Goal: Information Seeking & Learning: Learn about a topic

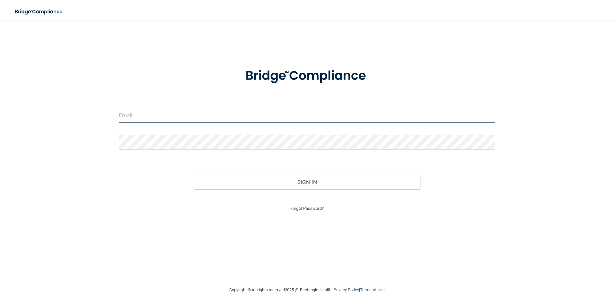
click at [229, 112] on input "email" at bounding box center [307, 115] width 377 height 14
type input "sadiemiller92@yahoo.com"
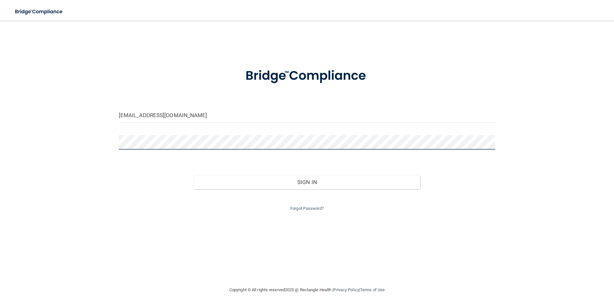
click at [194, 175] on button "Sign In" at bounding box center [307, 182] width 226 height 14
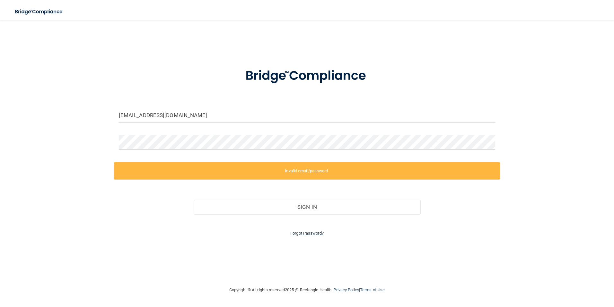
click at [312, 232] on link "Forgot Password?" at bounding box center [306, 232] width 33 height 5
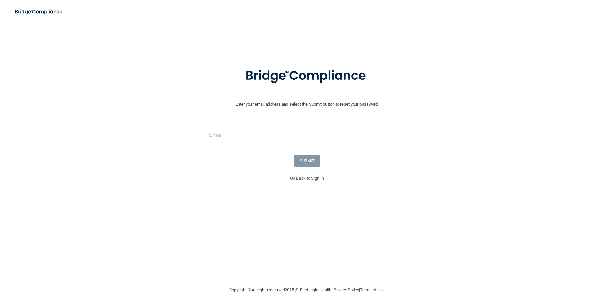
click at [257, 136] on input "email" at bounding box center [307, 135] width 196 height 14
type input "sadiemiller92@yahoo.com"
click at [309, 162] on button "SUBMIT" at bounding box center [307, 161] width 26 height 12
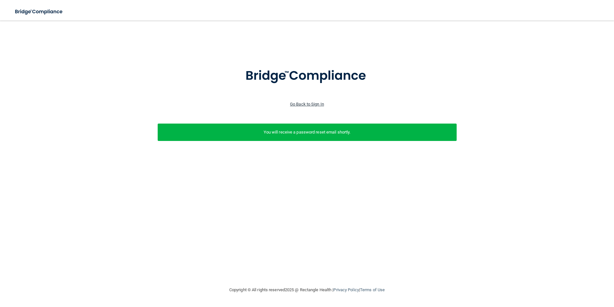
click at [319, 104] on link "Go Back to Sign In" at bounding box center [307, 104] width 34 height 5
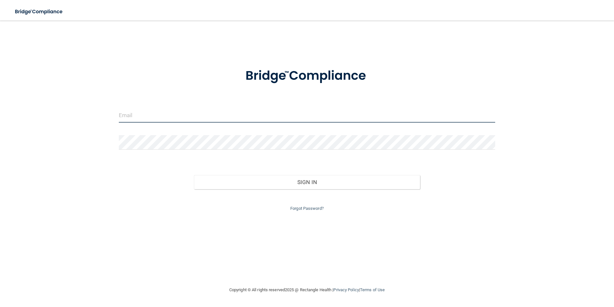
click at [274, 121] on input "email" at bounding box center [307, 115] width 377 height 14
type input "sadiemiller92@yahoo.com"
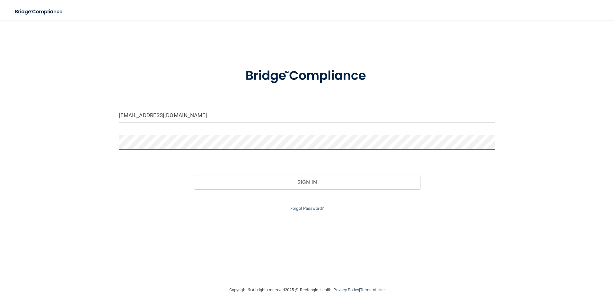
click at [194, 175] on button "Sign In" at bounding box center [307, 182] width 226 height 14
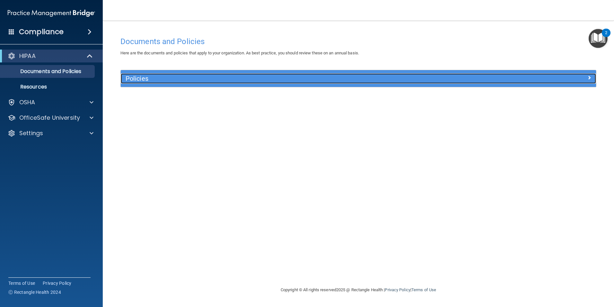
click at [586, 78] on div at bounding box center [536, 77] width 119 height 8
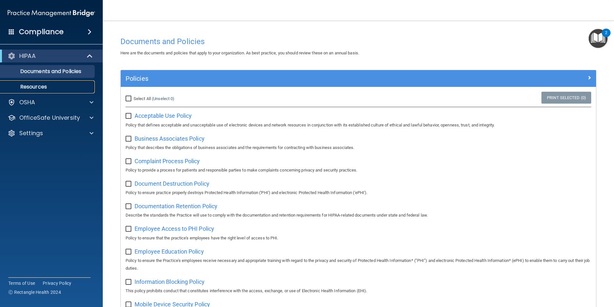
click at [39, 92] on link "Resources" at bounding box center [44, 86] width 101 height 13
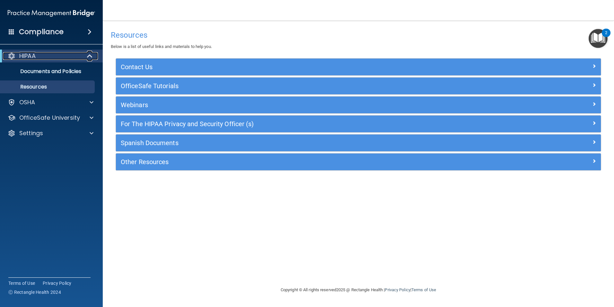
click at [38, 55] on div "HIPAA" at bounding box center [42, 56] width 79 height 8
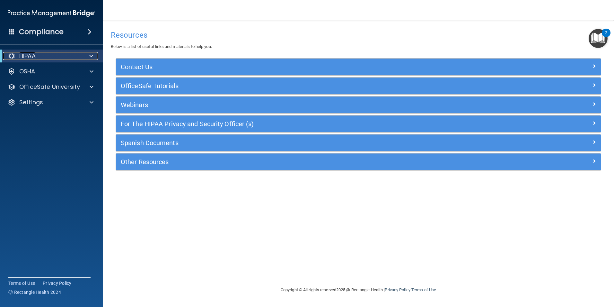
click at [39, 55] on div "HIPAA" at bounding box center [42, 56] width 79 height 8
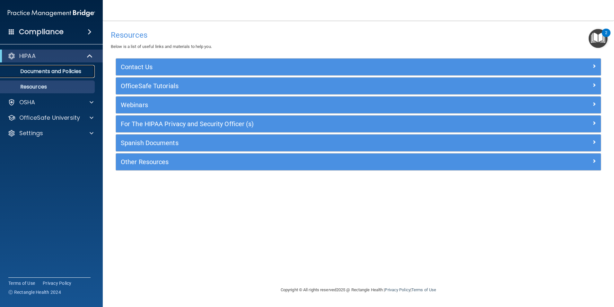
click at [44, 70] on p "Documents and Policies" at bounding box center [48, 71] width 88 height 6
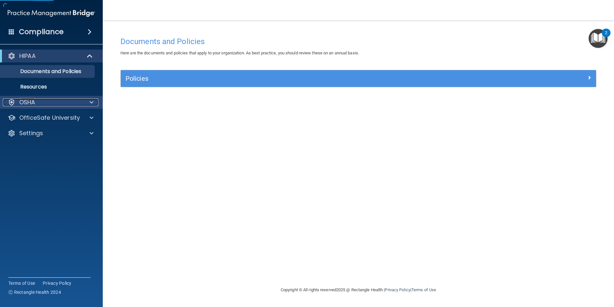
click at [48, 104] on div "OSHA" at bounding box center [43, 102] width 80 height 8
click at [81, 34] on div "Compliance" at bounding box center [51, 32] width 103 height 14
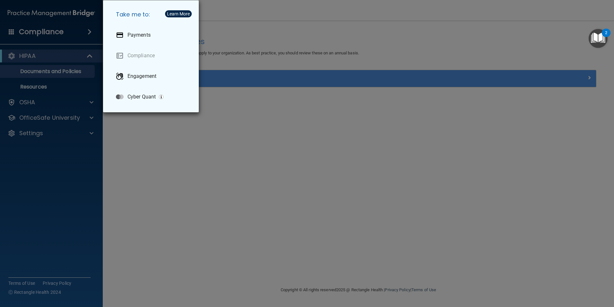
click at [81, 34] on div "Take me to: Payments Compliance Engagement Cyber Quant" at bounding box center [307, 153] width 614 height 307
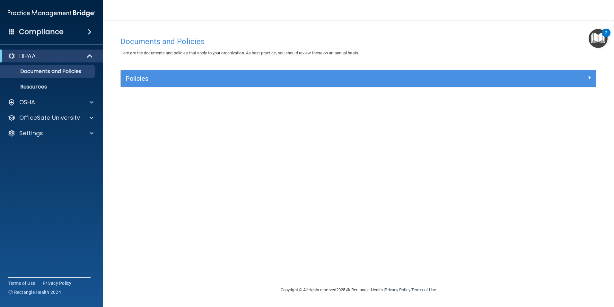
click at [600, 40] on img "Open Resource Center, 2 new notifications" at bounding box center [598, 38] width 19 height 19
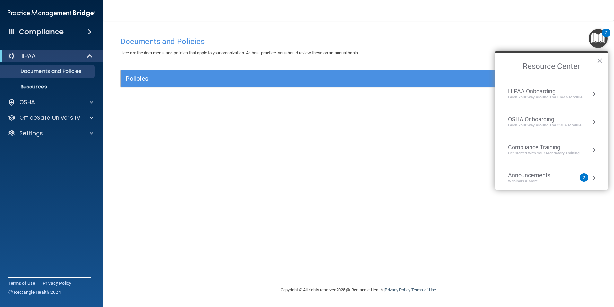
scroll to position [36, 0]
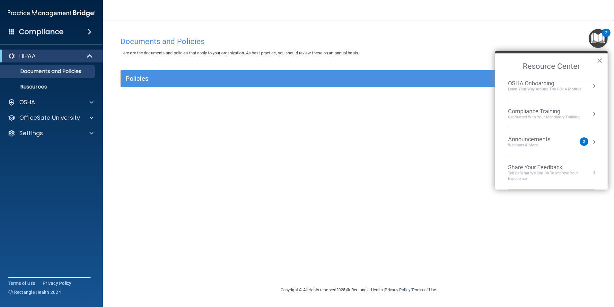
click at [601, 59] on button "×" at bounding box center [600, 60] width 6 height 10
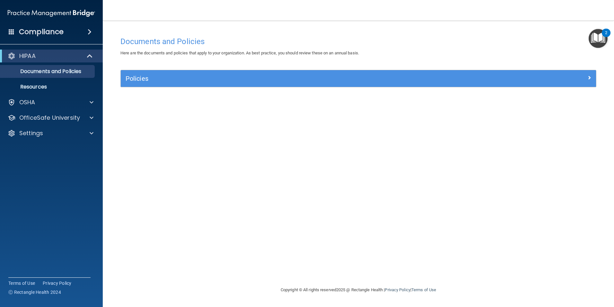
click at [398, 176] on div "Documents and Policies Here are the documents and policies that apply to your o…" at bounding box center [359, 159] width 486 height 252
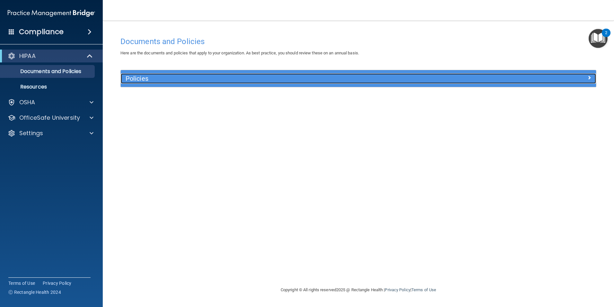
click at [157, 75] on h5 "Policies" at bounding box center [299, 78] width 347 height 7
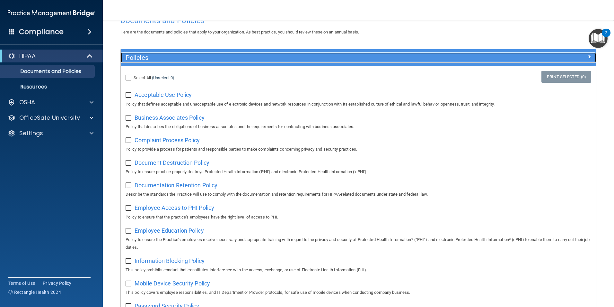
scroll to position [32, 0]
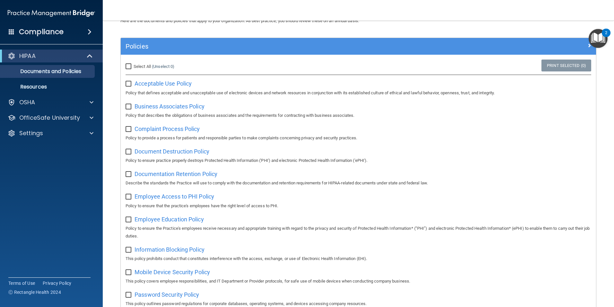
click at [127, 82] on input "checkbox" at bounding box center [129, 83] width 7 height 5
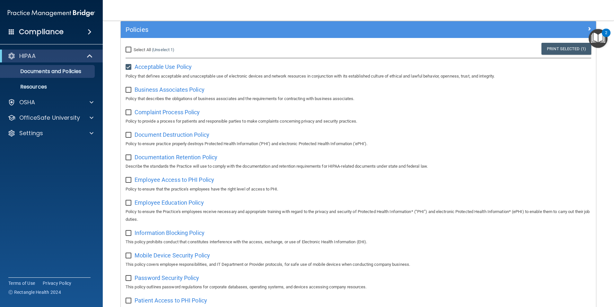
scroll to position [0, 0]
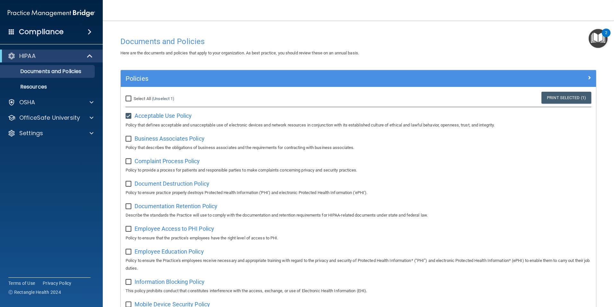
click at [127, 113] on input "checkbox" at bounding box center [129, 115] width 7 height 5
checkbox input "false"
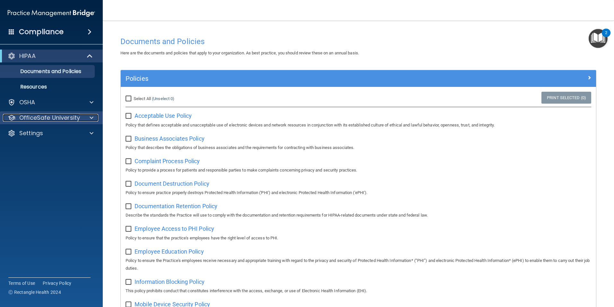
click at [85, 120] on div at bounding box center [91, 118] width 16 height 8
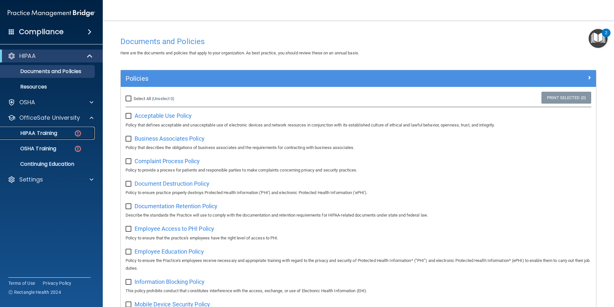
click at [54, 130] on p "HIPAA Training" at bounding box center [30, 133] width 53 height 6
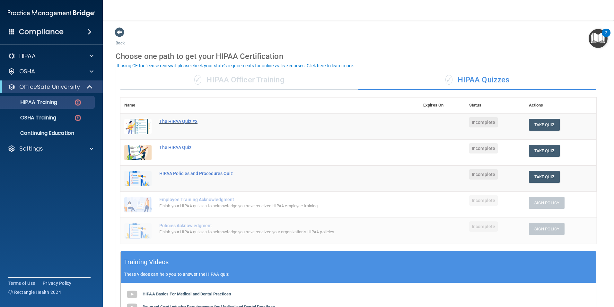
click at [188, 121] on div "The HIPAA Quiz #2" at bounding box center [273, 121] width 228 height 5
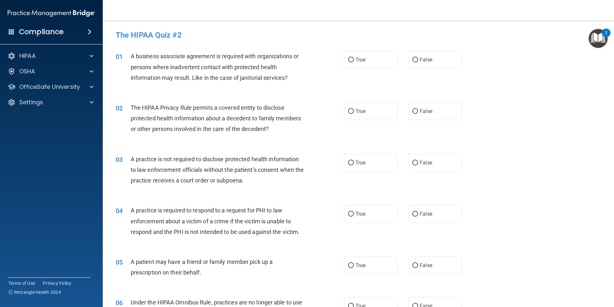
click at [196, 68] on span "A business associate agreement is required with organizations or persons where …" at bounding box center [215, 67] width 168 height 28
drag, startPoint x: 196, startPoint y: 68, endPoint x: 206, endPoint y: 68, distance: 9.6
click at [206, 68] on span "A business associate agreement is required with organizations or persons where …" at bounding box center [215, 67] width 168 height 28
click at [186, 68] on span "A business associate agreement is required with organizations or persons where …" at bounding box center [215, 67] width 168 height 28
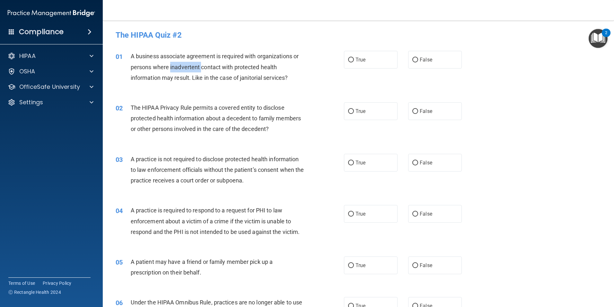
click at [186, 68] on span "A business associate agreement is required with organizations or persons where …" at bounding box center [215, 67] width 168 height 28
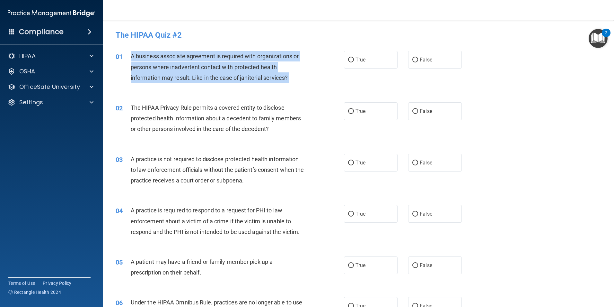
click at [186, 68] on span "A business associate agreement is required with organizations or persons where …" at bounding box center [215, 67] width 168 height 28
drag, startPoint x: 186, startPoint y: 68, endPoint x: 192, endPoint y: 69, distance: 5.9
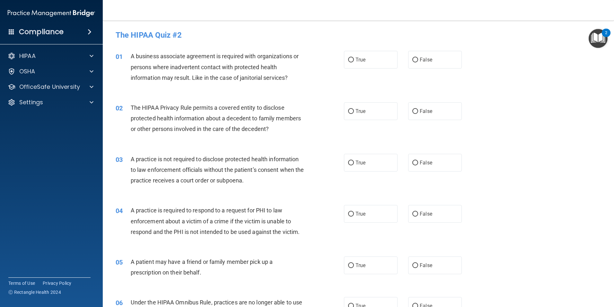
click at [317, 92] on div "01 A business associate agreement is required with organizations or persons whe…" at bounding box center [358, 68] width 495 height 51
click at [420, 59] on span "False" at bounding box center [426, 60] width 13 height 6
click at [418, 59] on input "False" at bounding box center [416, 60] width 6 height 5
radio input "true"
click at [207, 119] on span "The HIPAA Privacy Rule permits a covered entity to disclose protected health in…" at bounding box center [216, 118] width 170 height 28
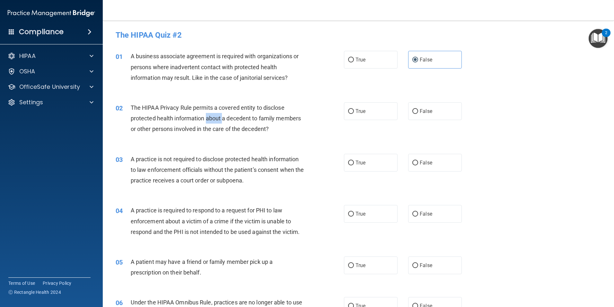
click at [207, 119] on span "The HIPAA Privacy Rule permits a covered entity to disclose protected health in…" at bounding box center [216, 118] width 170 height 28
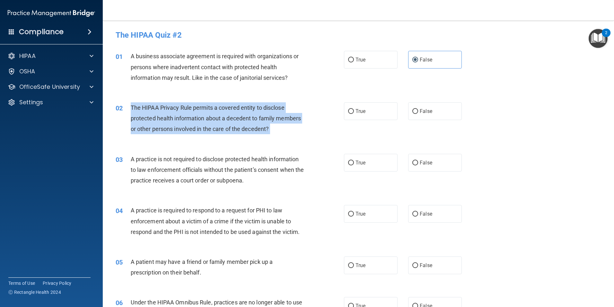
drag, startPoint x: 207, startPoint y: 119, endPoint x: 200, endPoint y: 115, distance: 7.9
click at [295, 133] on div "The HIPAA Privacy Rule permits a covered entity to disclose protected health in…" at bounding box center [220, 118] width 179 height 32
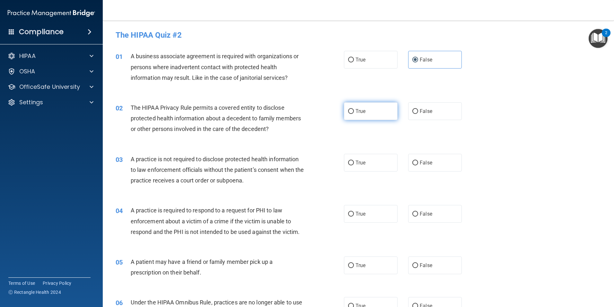
click at [356, 108] on span "True" at bounding box center [361, 111] width 10 height 6
click at [353, 109] on input "True" at bounding box center [351, 111] width 6 height 5
radio input "true"
click at [203, 161] on span "A practice is not required to disclose protected health information to law enfo…" at bounding box center [218, 170] width 174 height 28
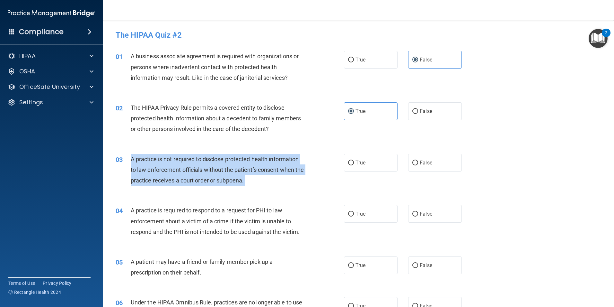
click at [203, 161] on span "A practice is not required to disclose protected health information to law enfo…" at bounding box center [218, 170] width 174 height 28
drag, startPoint x: 203, startPoint y: 161, endPoint x: 207, endPoint y: 164, distance: 5.3
click at [266, 183] on div "A practice is not required to disclose protected health information to law enfo…" at bounding box center [220, 170] width 179 height 32
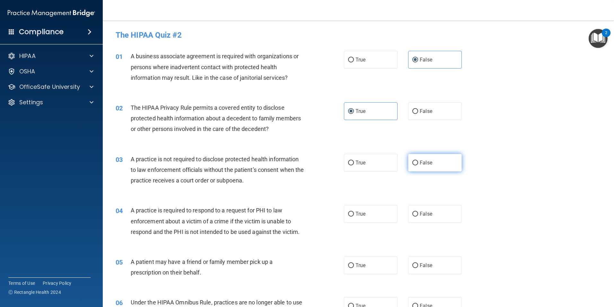
click at [415, 162] on label "False" at bounding box center [435, 163] width 54 height 18
click at [415, 162] on input "False" at bounding box center [416, 162] width 6 height 5
radio input "true"
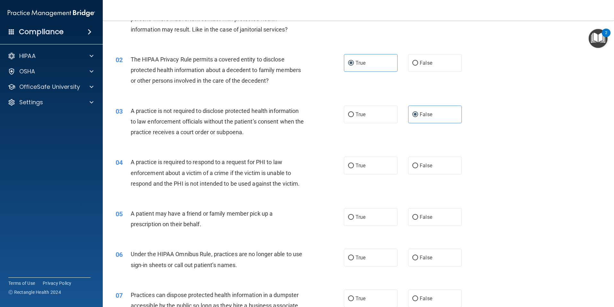
scroll to position [64, 0]
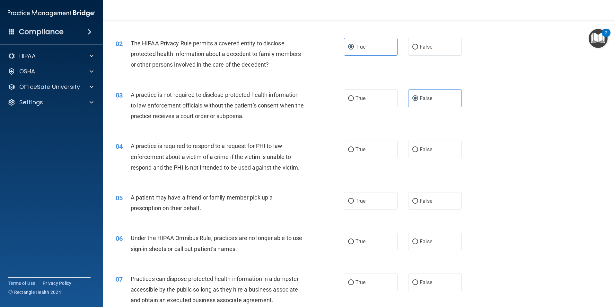
click at [197, 157] on span "A practice is required to respond to a request for PHI to law enforcement about…" at bounding box center [215, 156] width 169 height 28
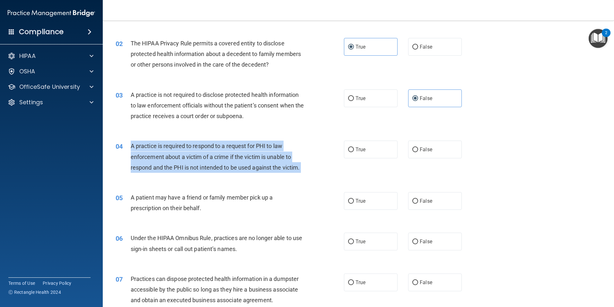
click at [197, 157] on span "A practice is required to respond to a request for PHI to law enforcement about…" at bounding box center [215, 156] width 169 height 28
click at [310, 166] on div "04 A practice is required to respond to a request for PHI to law enforcement ab…" at bounding box center [230, 157] width 248 height 35
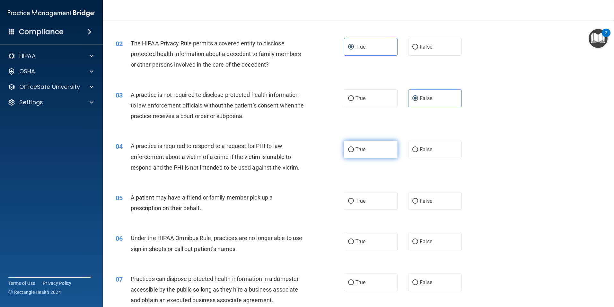
click at [351, 150] on input "True" at bounding box center [351, 149] width 6 height 5
radio input "true"
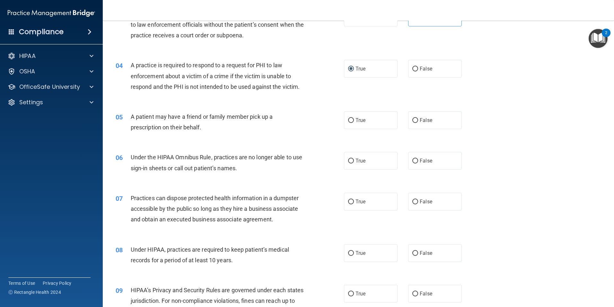
scroll to position [161, 0]
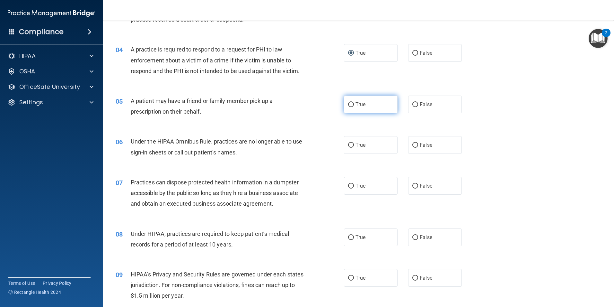
click at [345, 105] on label "True" at bounding box center [371, 104] width 54 height 18
click at [348, 105] on input "True" at bounding box center [351, 104] width 6 height 5
radio input "true"
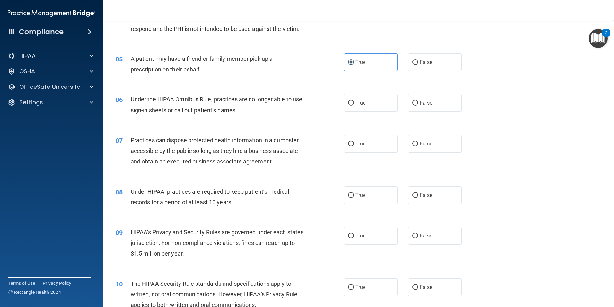
scroll to position [225, 0]
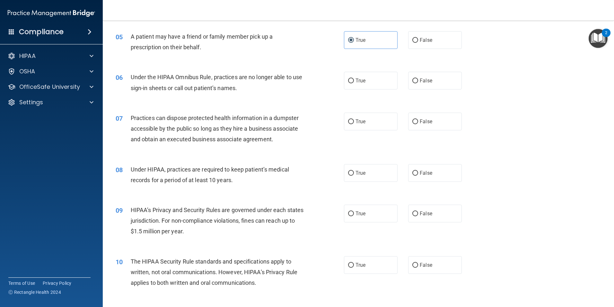
click at [198, 87] on span "Under the HIPAA Omnibus Rule, practices are no longer able to use sign-in sheet…" at bounding box center [217, 82] width 172 height 17
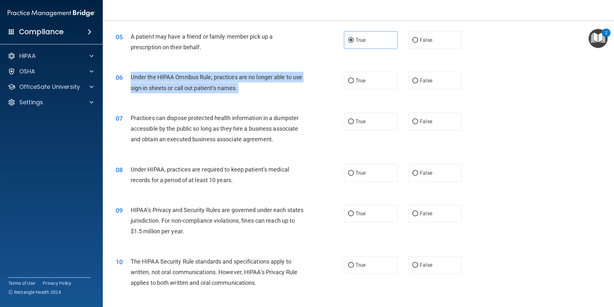
click at [198, 87] on span "Under the HIPAA Omnibus Rule, practices are no longer able to use sign-in sheet…" at bounding box center [217, 82] width 172 height 17
drag, startPoint x: 198, startPoint y: 87, endPoint x: 196, endPoint y: 80, distance: 7.1
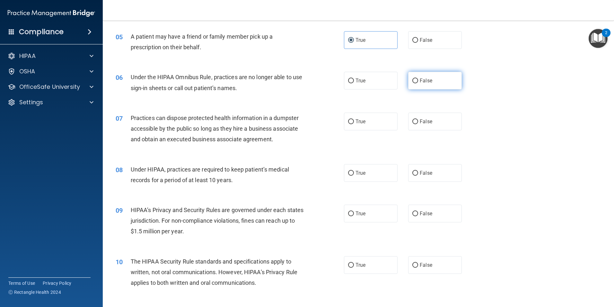
click at [415, 77] on label "False" at bounding box center [435, 81] width 54 height 18
click at [415, 78] on input "False" at bounding box center [416, 80] width 6 height 5
radio input "true"
click at [213, 129] on span "Practices can dispose protected health information in a dumpster accessible by …" at bounding box center [215, 128] width 168 height 28
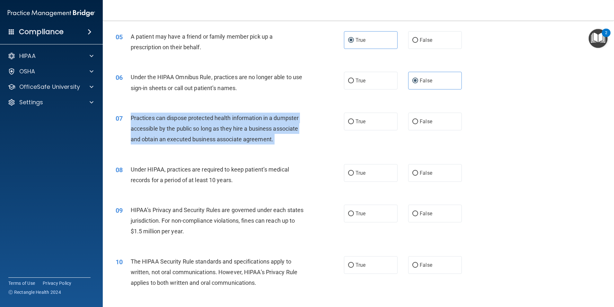
click at [213, 129] on span "Practices can dispose protected health information in a dumpster accessible by …" at bounding box center [215, 128] width 168 height 28
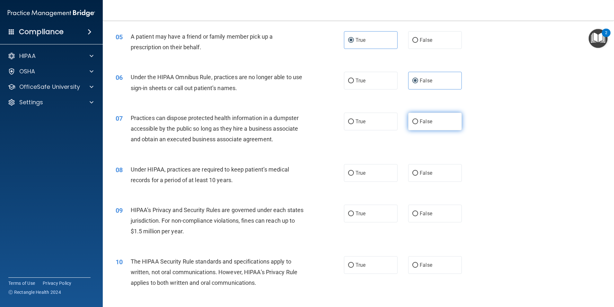
click at [414, 118] on label "False" at bounding box center [435, 121] width 54 height 18
click at [414, 119] on input "False" at bounding box center [416, 121] width 6 height 5
radio input "true"
click at [196, 180] on span "Under HIPAA, practices are required to keep patient’s medical records for a per…" at bounding box center [210, 174] width 158 height 17
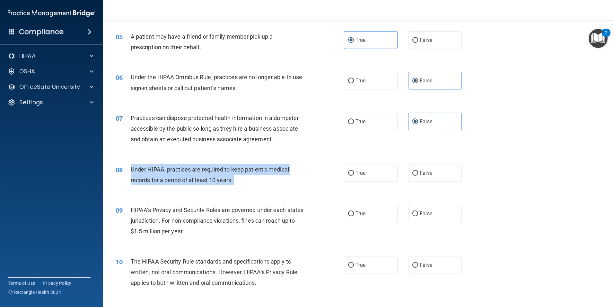
click at [196, 180] on span "Under HIPAA, practices are required to keep patient’s medical records for a per…" at bounding box center [210, 174] width 158 height 17
drag, startPoint x: 196, startPoint y: 180, endPoint x: 197, endPoint y: 173, distance: 7.2
click at [413, 173] on input "False" at bounding box center [416, 173] width 6 height 5
radio input "true"
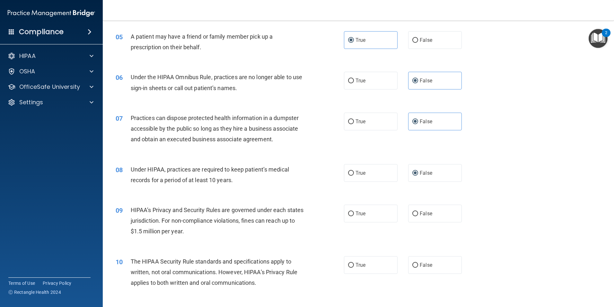
click at [192, 220] on span "HIPAA’s Privacy and Security Rules are governed under each states jurisdiction.…" at bounding box center [217, 220] width 173 height 28
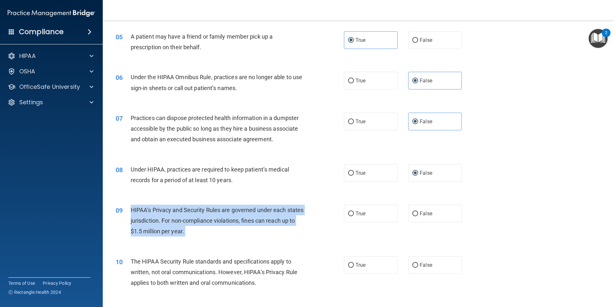
click at [192, 220] on span "HIPAA’s Privacy and Security Rules are governed under each states jurisdiction.…" at bounding box center [217, 220] width 173 height 28
click at [234, 237] on div "09 HIPAA’s Privacy and Security Rules are governed under each states jurisdicti…" at bounding box center [230, 221] width 248 height 35
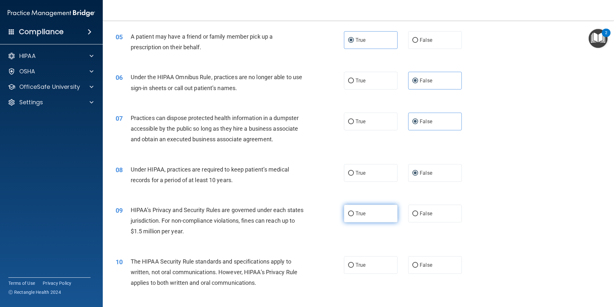
click at [363, 215] on span "True" at bounding box center [361, 213] width 10 height 6
click at [354, 215] on input "True" at bounding box center [351, 213] width 6 height 5
radio input "true"
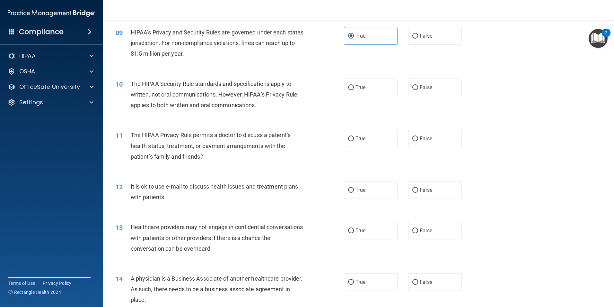
scroll to position [418, 0]
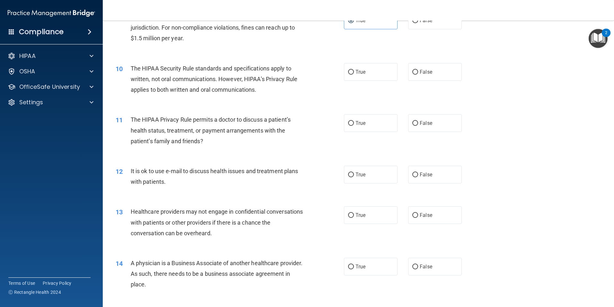
click at [203, 83] on div "The HIPAA Security Rule standards and specifications apply to written, not oral…" at bounding box center [220, 79] width 179 height 32
click at [203, 80] on span "The HIPAA Security Rule standards and specifications apply to written, not oral…" at bounding box center [214, 79] width 167 height 28
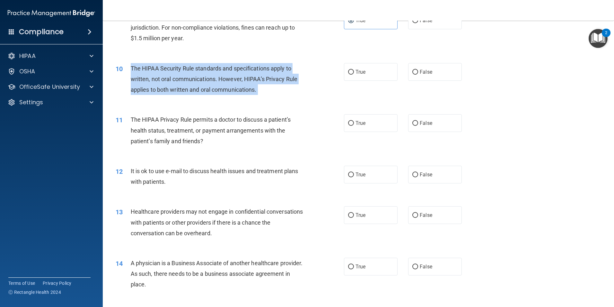
click at [203, 80] on span "The HIPAA Security Rule standards and specifications apply to written, not oral…" at bounding box center [214, 79] width 167 height 28
click at [270, 93] on div "The HIPAA Security Rule standards and specifications apply to written, not oral…" at bounding box center [220, 79] width 179 height 32
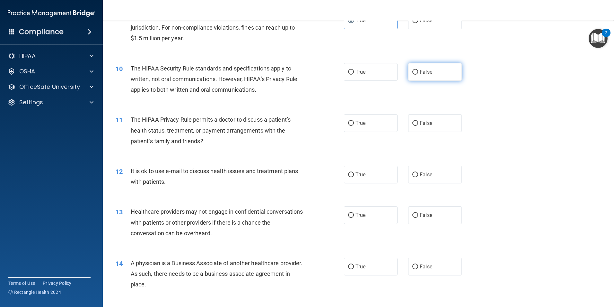
click at [409, 74] on label "False" at bounding box center [435, 72] width 54 height 18
click at [413, 74] on input "False" at bounding box center [416, 72] width 6 height 5
radio input "true"
click at [206, 130] on span "The HIPAA Privacy Rule permits a doctor to discuss a patient’s health status, t…" at bounding box center [211, 130] width 160 height 28
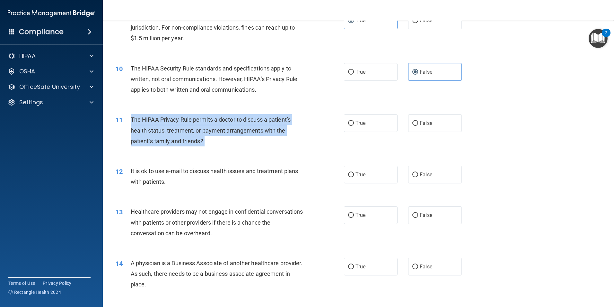
click at [206, 130] on span "The HIPAA Privacy Rule permits a doctor to discuss a patient’s health status, t…" at bounding box center [211, 130] width 160 height 28
drag, startPoint x: 206, startPoint y: 130, endPoint x: 199, endPoint y: 127, distance: 8.1
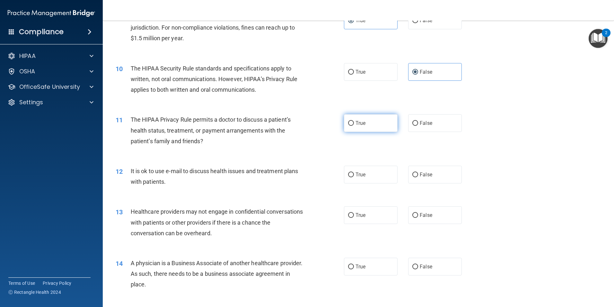
click at [353, 122] on label "True" at bounding box center [371, 123] width 54 height 18
click at [353, 122] on input "True" at bounding box center [351, 123] width 6 height 5
radio input "true"
click at [218, 171] on span "It is ok to use e-mail to discuss health issues and treatment plans with patien…" at bounding box center [215, 175] width 168 height 17
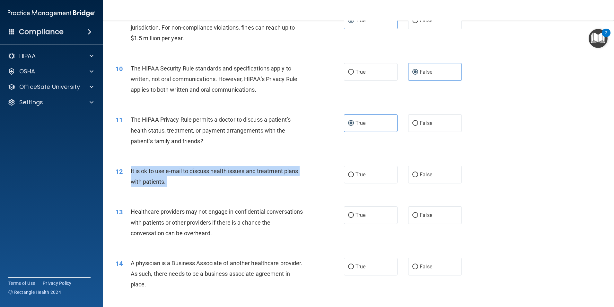
click at [218, 171] on span "It is ok to use e-mail to discuss health issues and treatment plans with patien…" at bounding box center [215, 175] width 168 height 17
click at [350, 174] on input "True" at bounding box center [351, 174] width 6 height 5
radio input "true"
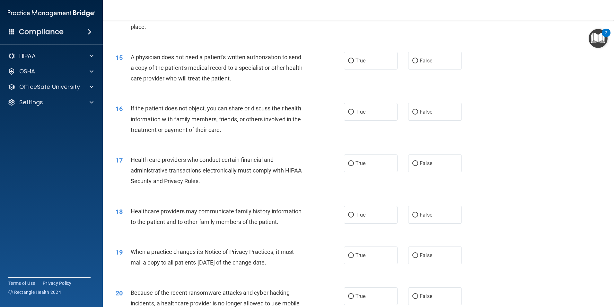
scroll to position [578, 0]
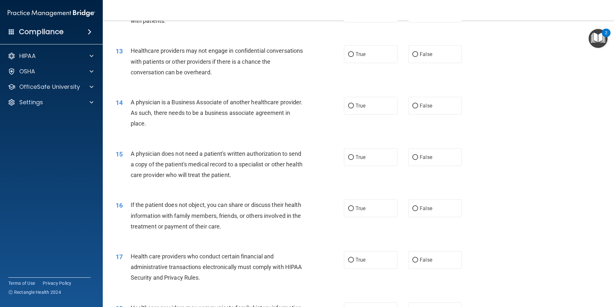
click at [168, 68] on span "Healthcare providers may not engage in confidential conversations with patients…" at bounding box center [217, 61] width 173 height 28
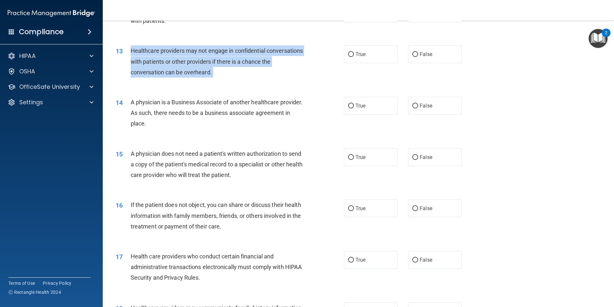
click at [168, 68] on span "Healthcare providers may not engage in confidential conversations with patients…" at bounding box center [217, 61] width 173 height 28
click at [240, 72] on div "Healthcare providers may not engage in confidential conversations with patients…" at bounding box center [220, 61] width 179 height 32
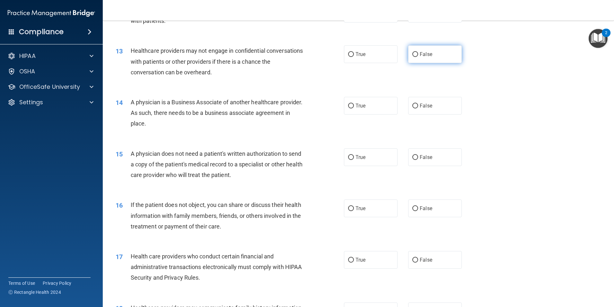
click at [413, 55] on input "False" at bounding box center [416, 54] width 6 height 5
radio input "true"
click at [206, 112] on span "A physician is a Business Associate of another healthcare provider. As such, th…" at bounding box center [217, 113] width 172 height 28
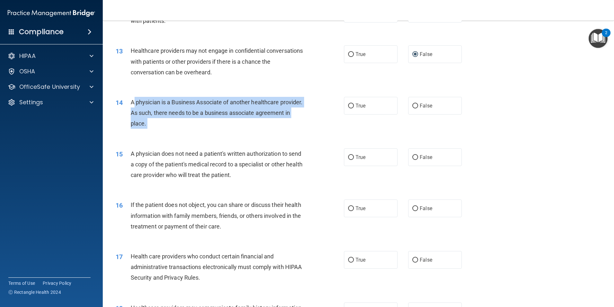
click at [206, 112] on span "A physician is a Business Associate of another healthcare provider. As such, th…" at bounding box center [217, 113] width 172 height 28
click at [197, 125] on div "A physician is a Business Associate of another healthcare provider. As such, th…" at bounding box center [220, 113] width 179 height 32
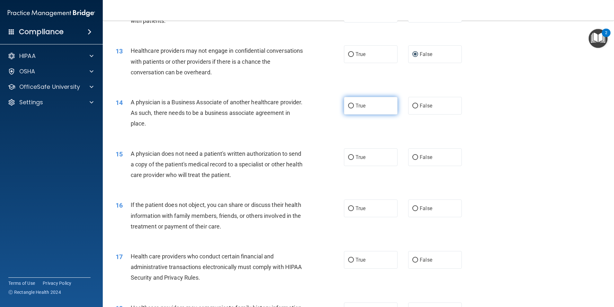
click at [349, 107] on input "True" at bounding box center [351, 105] width 6 height 5
radio input "true"
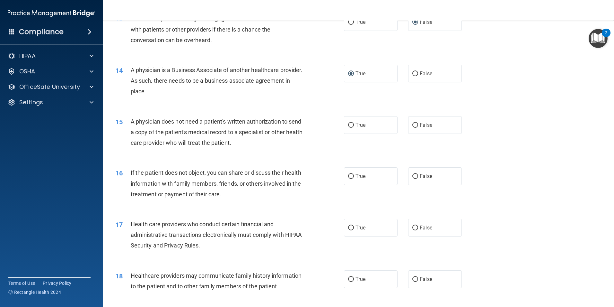
click at [203, 129] on span "A physician does not need a patient's written authorization to send a copy of t…" at bounding box center [217, 132] width 172 height 28
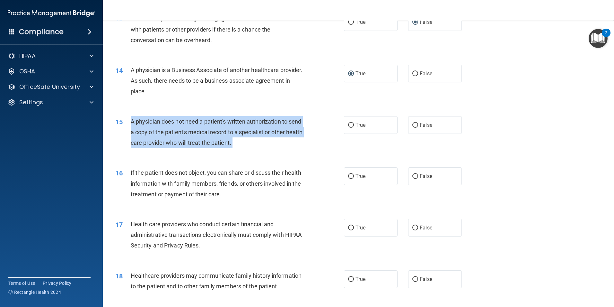
click at [203, 129] on span "A physician does not need a patient's written authorization to send a copy of t…" at bounding box center [217, 132] width 172 height 28
click at [349, 127] on input "True" at bounding box center [351, 125] width 6 height 5
radio input "true"
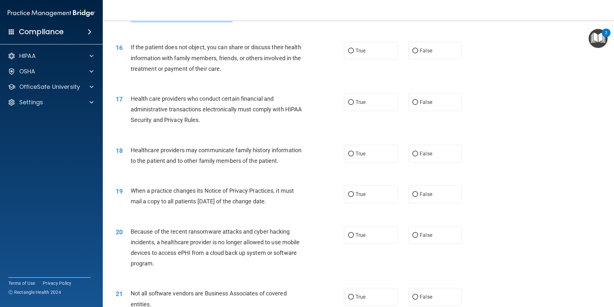
scroll to position [739, 0]
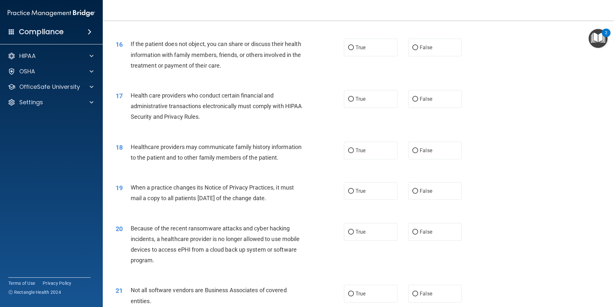
click at [181, 63] on span "If the patient does not object, you can share or discuss their health informati…" at bounding box center [216, 54] width 171 height 28
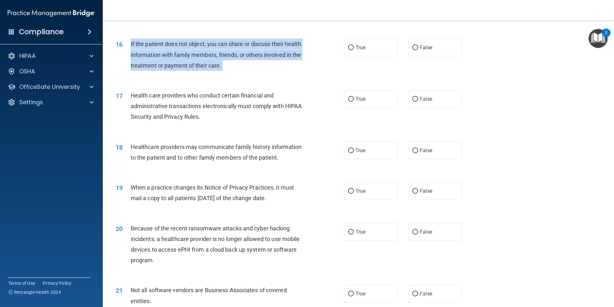
click at [181, 63] on span "If the patient does not object, you can share or discuss their health informati…" at bounding box center [216, 54] width 171 height 28
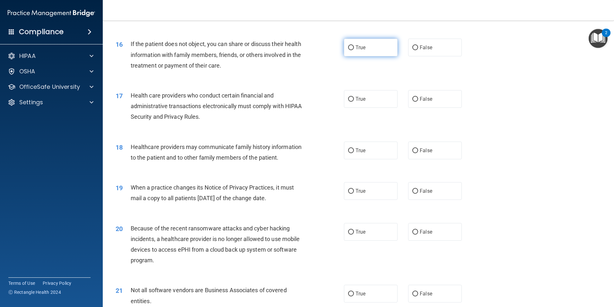
click at [361, 49] on span "True" at bounding box center [361, 47] width 10 height 6
click at [354, 49] on input "True" at bounding box center [351, 47] width 6 height 5
radio input "true"
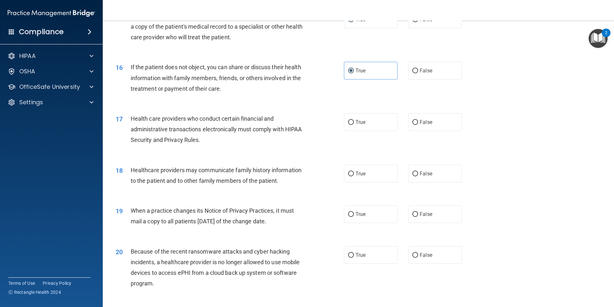
scroll to position [771, 0]
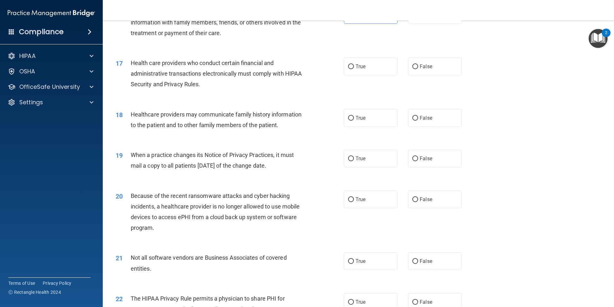
click at [195, 74] on span "Health care providers who conduct certain financial and administrative transact…" at bounding box center [217, 73] width 172 height 28
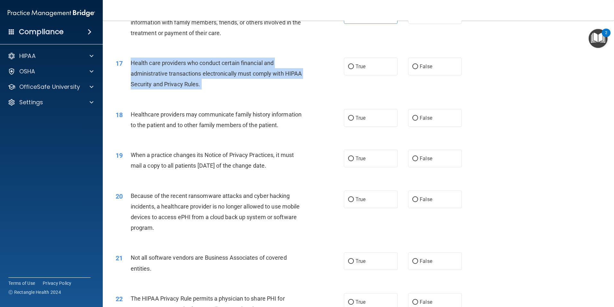
click at [195, 74] on span "Health care providers who conduct certain financial and administrative transact…" at bounding box center [217, 73] width 172 height 28
click at [349, 67] on input "True" at bounding box center [351, 66] width 6 height 5
radio input "true"
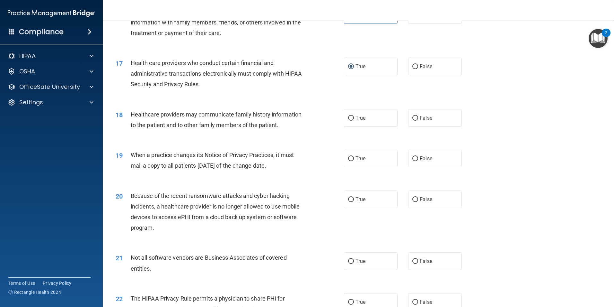
click at [214, 124] on span "Healthcare providers may communicate family history information to the patient …" at bounding box center [216, 119] width 171 height 17
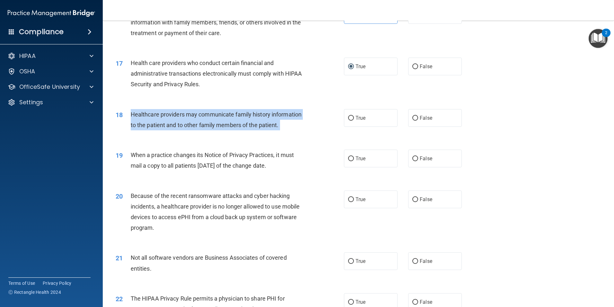
click at [214, 124] on span "Healthcare providers may communicate family history information to the patient …" at bounding box center [216, 119] width 171 height 17
click at [285, 127] on div "Healthcare providers may communicate family history information to the patient …" at bounding box center [220, 119] width 179 height 21
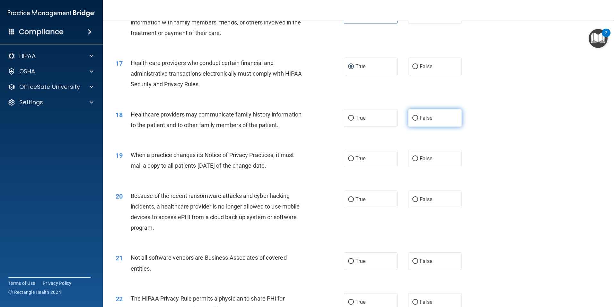
click at [413, 117] on input "False" at bounding box center [416, 118] width 6 height 5
radio input "true"
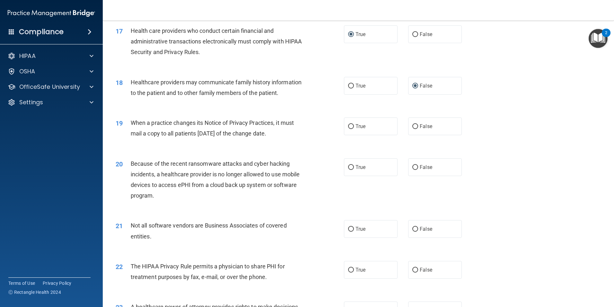
click at [208, 132] on span "When a practice changes its Notice of Privacy Practices, it must mail a copy to…" at bounding box center [212, 127] width 163 height 17
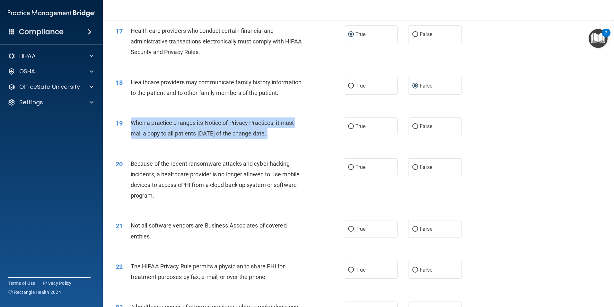
click at [208, 132] on span "When a practice changes its Notice of Privacy Practices, it must mail a copy to…" at bounding box center [212, 127] width 163 height 17
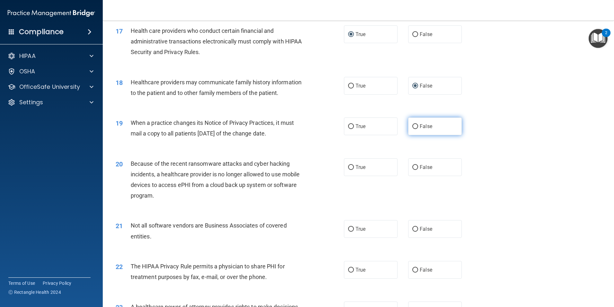
click at [409, 127] on label "False" at bounding box center [435, 126] width 54 height 18
click at [413, 127] on input "False" at bounding box center [416, 126] width 6 height 5
radio input "true"
click at [190, 172] on span "Because of the recent ransomware attacks and cyber hacking incidents, a healthc…" at bounding box center [215, 179] width 169 height 39
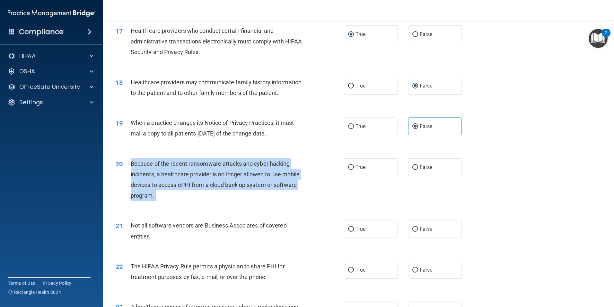
click at [190, 172] on span "Because of the recent ransomware attacks and cyber hacking incidents, a healthc…" at bounding box center [215, 179] width 169 height 39
click at [190, 196] on div "Because of the recent ransomware attacks and cyber hacking incidents, a healthc…" at bounding box center [220, 179] width 179 height 43
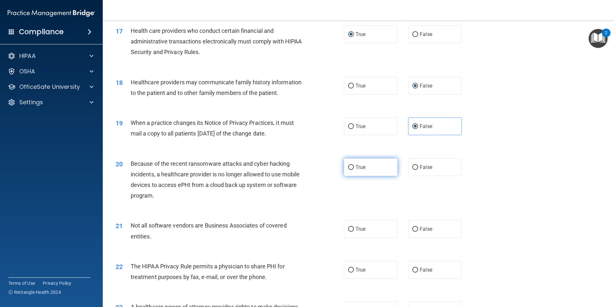
click at [350, 165] on input "True" at bounding box center [351, 167] width 6 height 5
radio input "true"
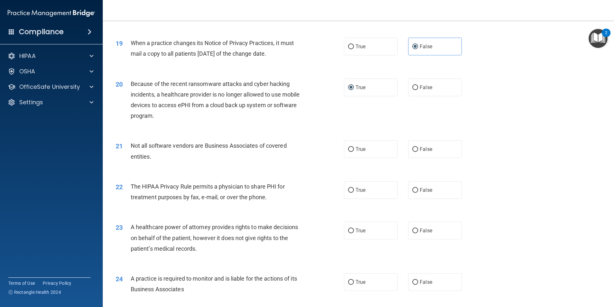
scroll to position [900, 0]
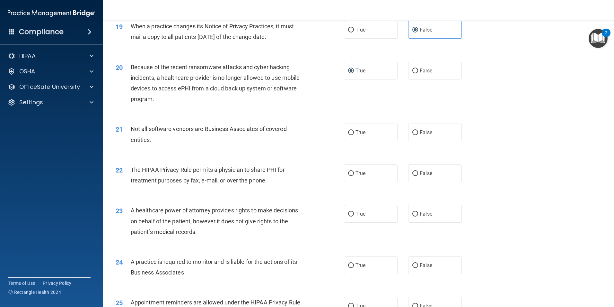
click at [197, 130] on span "Not all software vendors are Business Associates of covered entities." at bounding box center [209, 133] width 156 height 17
click at [356, 134] on span "True" at bounding box center [361, 132] width 10 height 6
click at [354, 134] on input "True" at bounding box center [351, 132] width 6 height 5
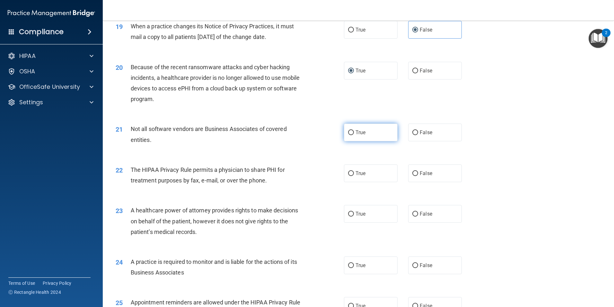
radio input "true"
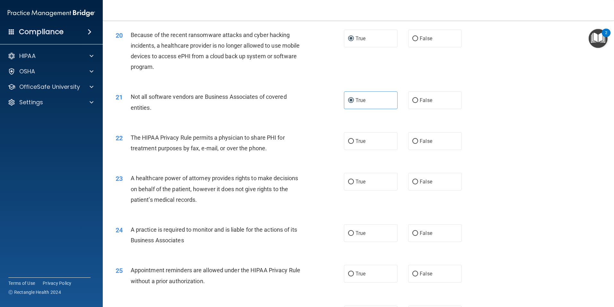
scroll to position [964, 0]
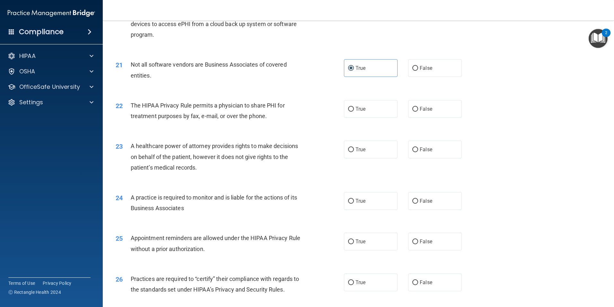
click at [227, 116] on span "The HIPAA Privacy Rule permits a physician to share PHI for treatment purposes …" at bounding box center [208, 110] width 154 height 17
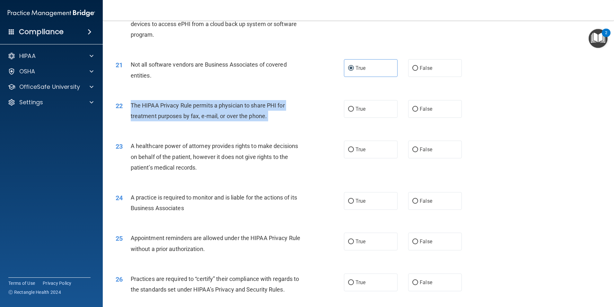
click at [227, 116] on span "The HIPAA Privacy Rule permits a physician to share PHI for treatment purposes …" at bounding box center [208, 110] width 154 height 17
click at [350, 111] on input "True" at bounding box center [351, 109] width 6 height 5
radio input "true"
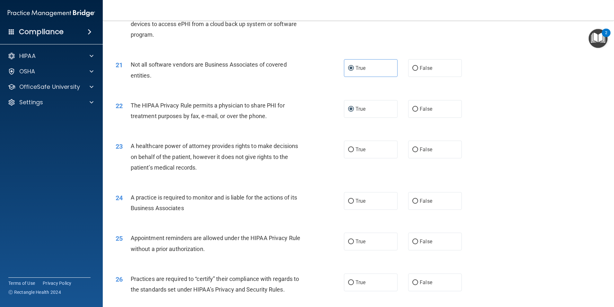
click at [207, 147] on span "A healthcare power of attorney provides rights to make decisions on behalf of t…" at bounding box center [214, 156] width 167 height 28
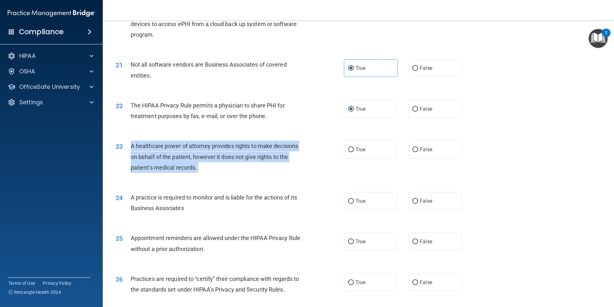
click at [207, 147] on span "A healthcare power of attorney provides rights to make decisions on behalf of t…" at bounding box center [214, 156] width 167 height 28
click at [212, 167] on div "A healthcare power of attorney provides rights to make decisions on behalf of t…" at bounding box center [220, 156] width 179 height 32
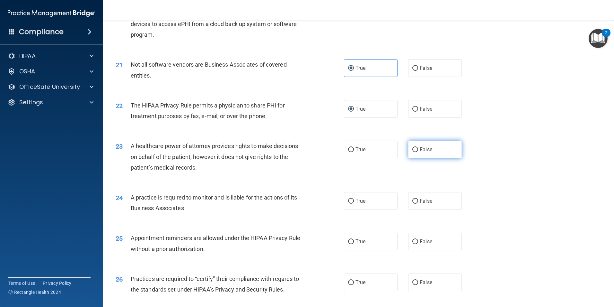
click at [414, 149] on input "False" at bounding box center [416, 149] width 6 height 5
radio input "true"
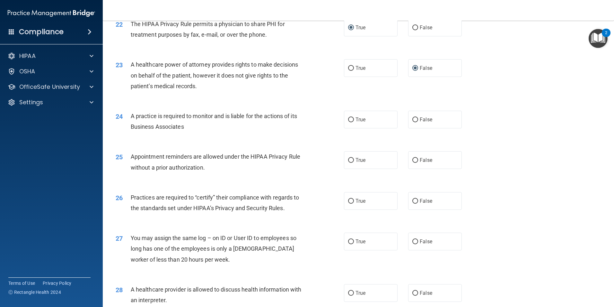
scroll to position [1061, 0]
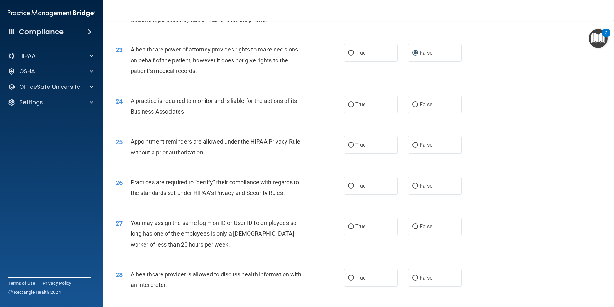
click at [205, 101] on span "A practice is required to monitor and is liable for the actions of its Business…" at bounding box center [214, 105] width 166 height 17
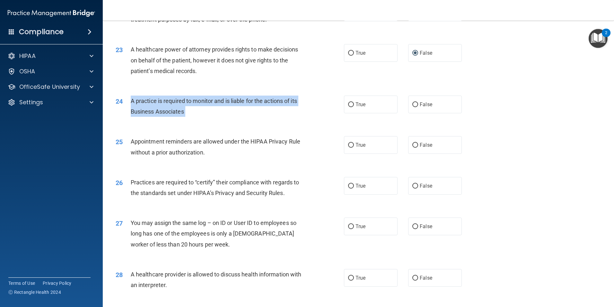
click at [205, 101] on span "A practice is required to monitor and is liable for the actions of its Business…" at bounding box center [214, 105] width 166 height 17
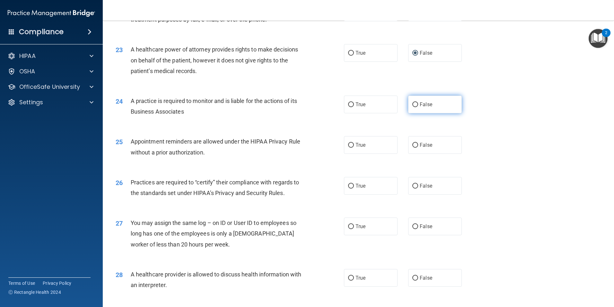
click at [418, 101] on label "False" at bounding box center [435, 104] width 54 height 18
click at [418, 102] on input "False" at bounding box center [416, 104] width 6 height 5
radio input "true"
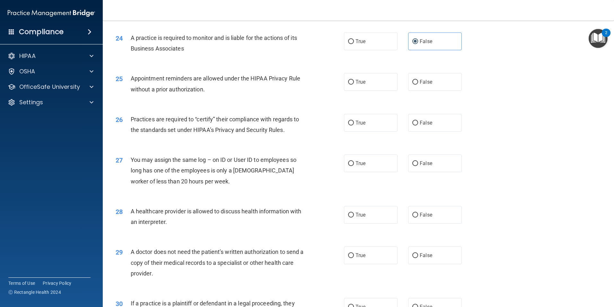
scroll to position [1125, 0]
click at [216, 76] on span "Appointment reminders are allowed under the HIPAA Privacy Rule without a prior …" at bounding box center [216, 82] width 170 height 17
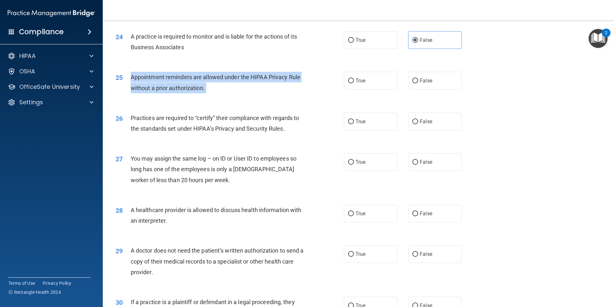
click at [216, 76] on span "Appointment reminders are allowed under the HIPAA Privacy Rule without a prior …" at bounding box center [216, 82] width 170 height 17
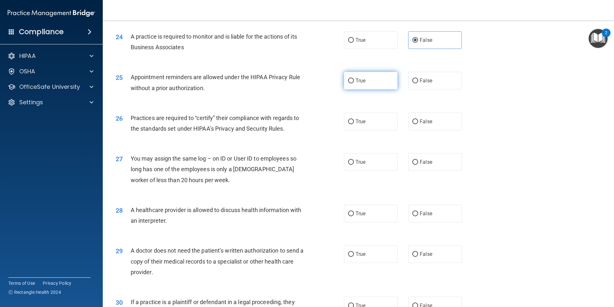
click at [352, 78] on label "True" at bounding box center [371, 81] width 54 height 18
click at [352, 78] on input "True" at bounding box center [351, 80] width 6 height 5
radio input "true"
click at [201, 128] on span "Practices are required to “certify” their compliance with regards to the standa…" at bounding box center [215, 122] width 169 height 17
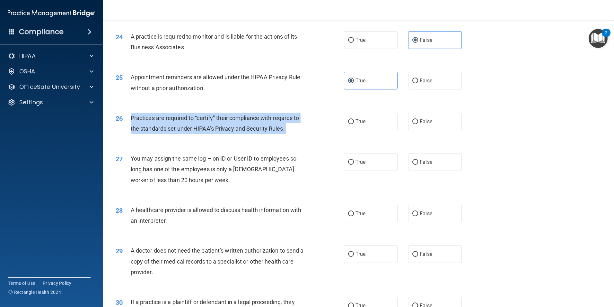
click at [201, 128] on span "Practices are required to “certify” their compliance with regards to the standa…" at bounding box center [215, 122] width 169 height 17
click at [413, 122] on input "False" at bounding box center [416, 121] width 6 height 5
radio input "true"
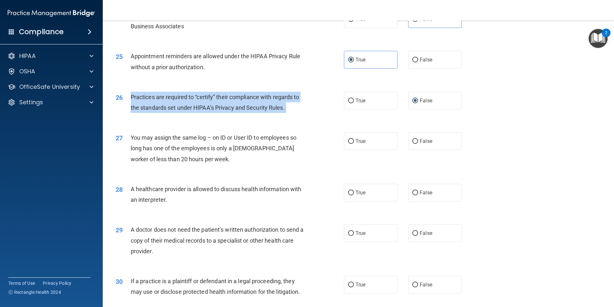
scroll to position [1157, 0]
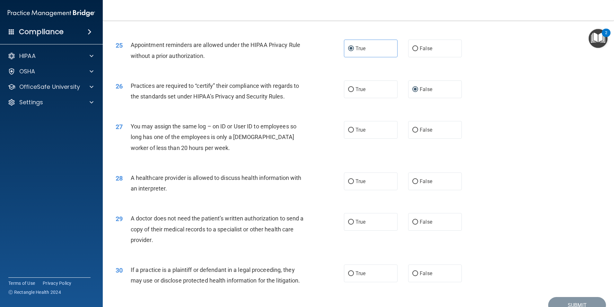
click at [205, 135] on span "You may assign the same log – on ID or User ID to employees so long has one of …" at bounding box center [214, 137] width 166 height 28
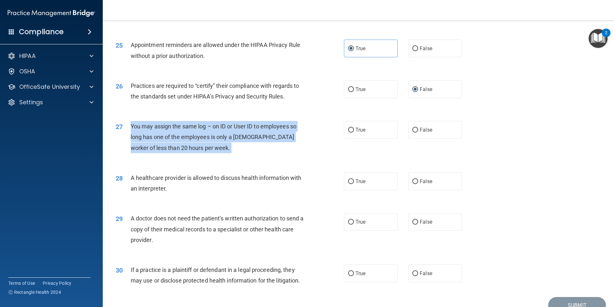
click at [205, 135] on span "You may assign the same log – on ID or User ID to employees so long has one of …" at bounding box center [214, 137] width 166 height 28
click at [220, 150] on div "You may assign the same log – on ID or User ID to employees so long has one of …" at bounding box center [220, 137] width 179 height 32
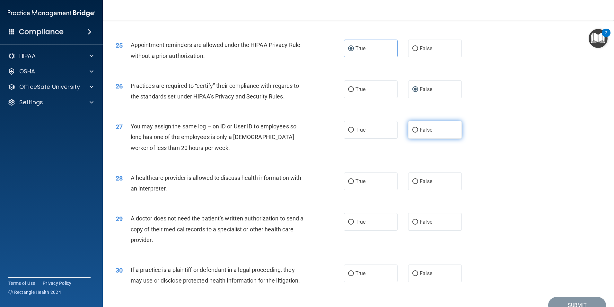
click at [415, 126] on label "False" at bounding box center [435, 130] width 54 height 18
click at [415, 128] on input "False" at bounding box center [416, 130] width 6 height 5
radio input "true"
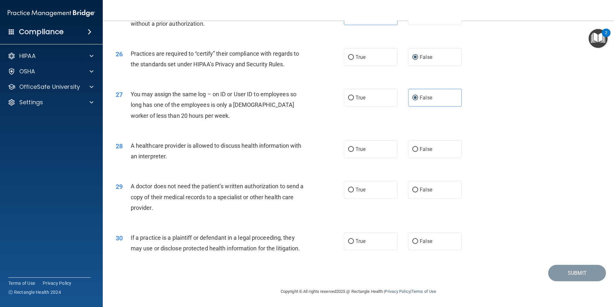
click at [221, 147] on span "A healthcare provider is allowed to discuss health information with an interpre…" at bounding box center [216, 150] width 171 height 17
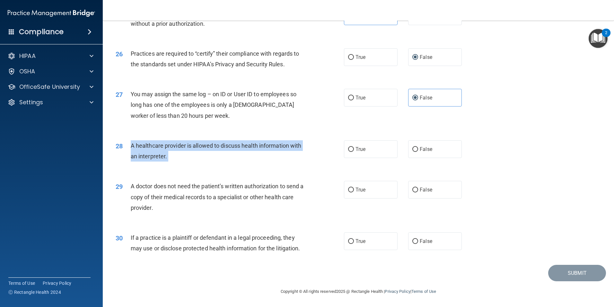
click at [221, 147] on span "A healthcare provider is allowed to discuss health information with an interpre…" at bounding box center [216, 150] width 171 height 17
click at [349, 149] on input "True" at bounding box center [351, 149] width 6 height 5
radio input "true"
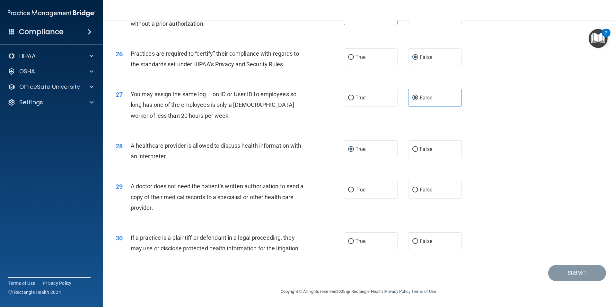
click at [187, 192] on div "A doctor does not need the patient’s written authorization to send a copy of th…" at bounding box center [220, 197] width 179 height 32
click at [188, 194] on span "A doctor does not need the patient’s written authorization to send a copy of th…" at bounding box center [217, 197] width 173 height 28
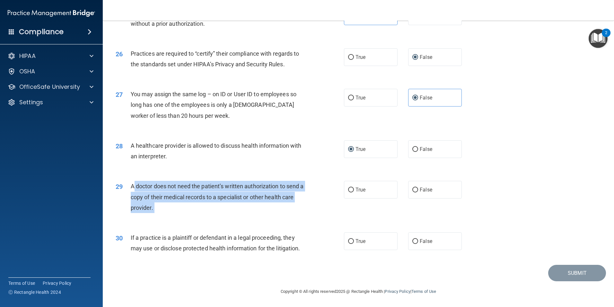
click at [188, 194] on span "A doctor does not need the patient’s written authorization to send a copy of th…" at bounding box center [217, 197] width 173 height 28
click at [191, 205] on div "A doctor does not need the patient’s written authorization to send a copy of th…" at bounding box center [220, 197] width 179 height 32
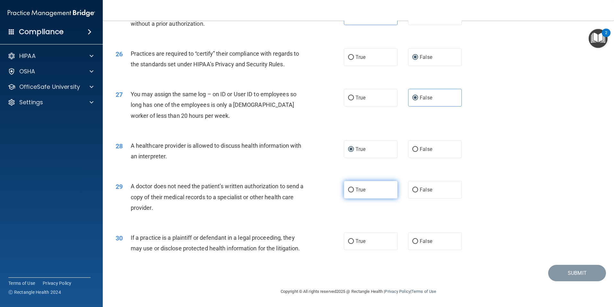
click at [351, 191] on input "True" at bounding box center [351, 189] width 6 height 5
radio input "true"
click at [188, 238] on span "If a practice is a plaintiff or defendant in a legal proceeding, they may use o…" at bounding box center [216, 242] width 170 height 17
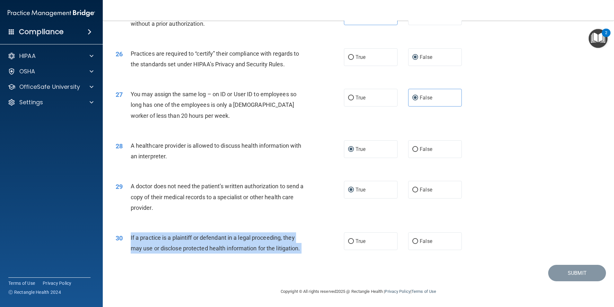
click at [188, 238] on span "If a practice is a plaintiff or defendant in a legal proceeding, they may use o…" at bounding box center [216, 242] width 170 height 17
click at [308, 253] on div "30 If a practice is a plaintiff or defendant in a legal proceeding, they may us…" at bounding box center [230, 244] width 248 height 24
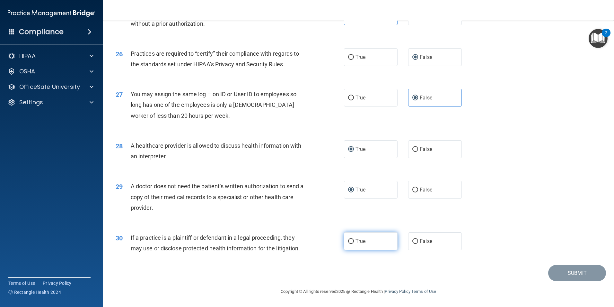
click at [350, 240] on input "True" at bounding box center [351, 241] width 6 height 5
radio input "true"
click at [562, 274] on button "Submit" at bounding box center [577, 272] width 58 height 16
